Goal: Transaction & Acquisition: Purchase product/service

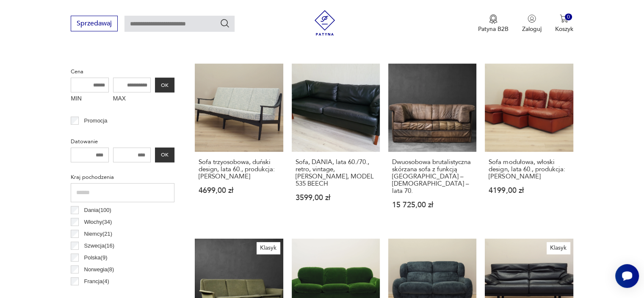
scroll to position [319, 0]
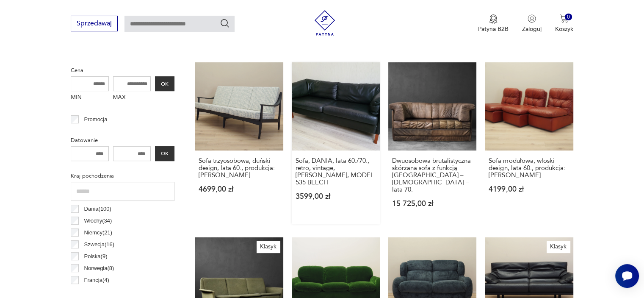
click at [362, 106] on link "Sofa, DANIA, lata 60./70., retro, vintage, [PERSON_NAME], MODEL 535 BEECH 3599,…" at bounding box center [336, 142] width 88 height 161
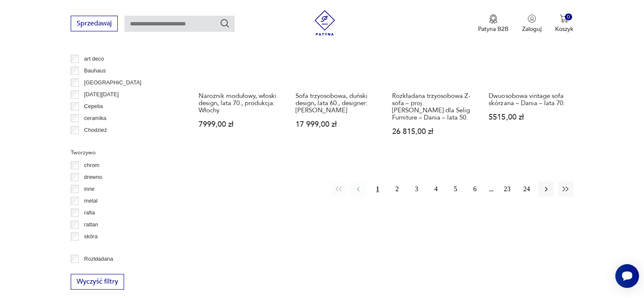
scroll to position [895, 0]
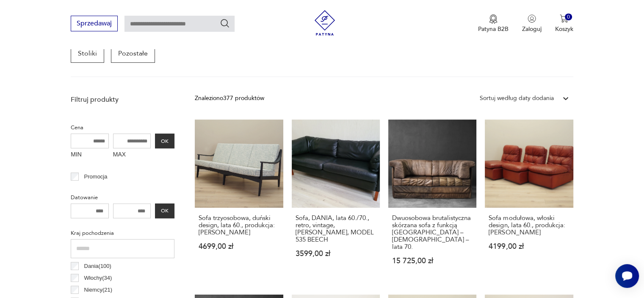
scroll to position [263, 0]
